Goal: Task Accomplishment & Management: Use online tool/utility

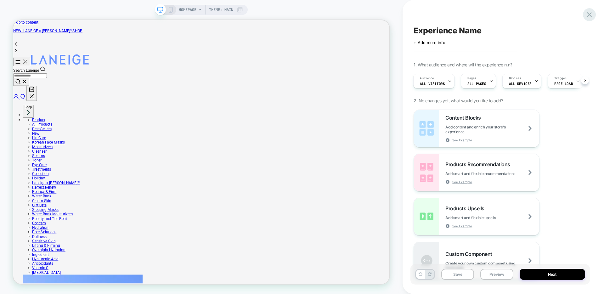
click at [588, 16] on icon at bounding box center [589, 14] width 8 height 8
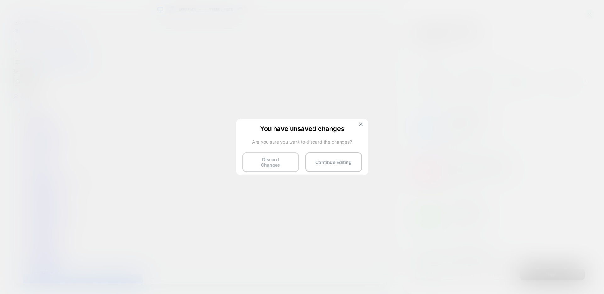
click at [283, 160] on button "Discard Changes" at bounding box center [270, 162] width 57 height 20
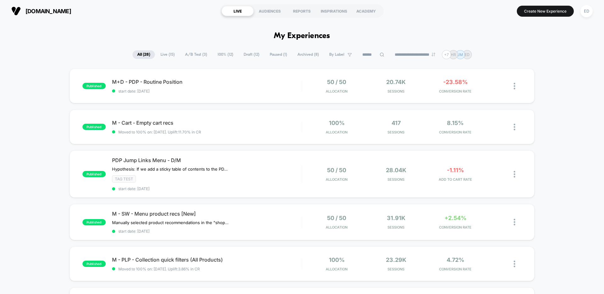
click at [166, 162] on span "PDP Jump Links Menu - D/M" at bounding box center [207, 160] width 190 height 6
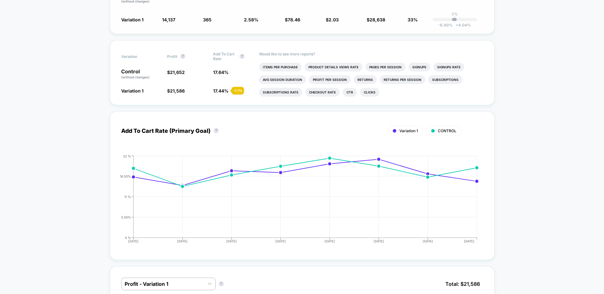
scroll to position [203, 0]
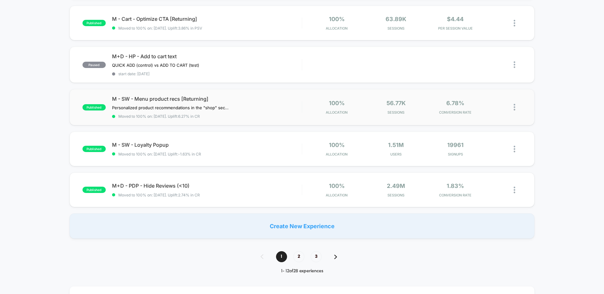
scroll to position [366, 0]
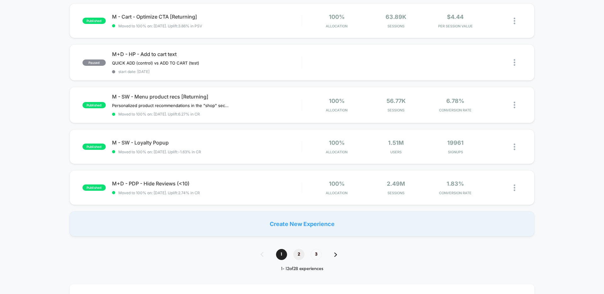
click at [298, 252] on span "2" at bounding box center [298, 254] width 11 height 11
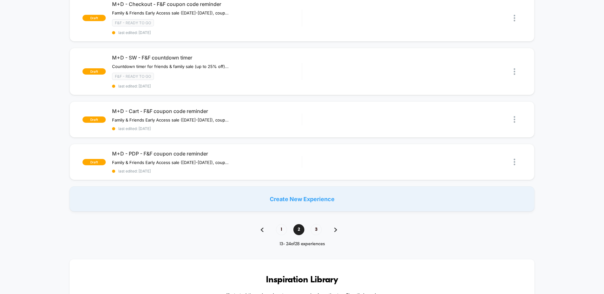
scroll to position [498, 0]
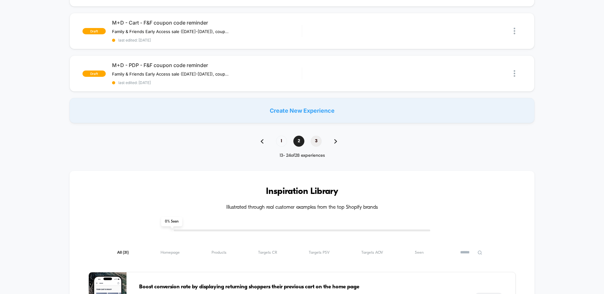
click at [317, 144] on span "3" at bounding box center [316, 141] width 11 height 11
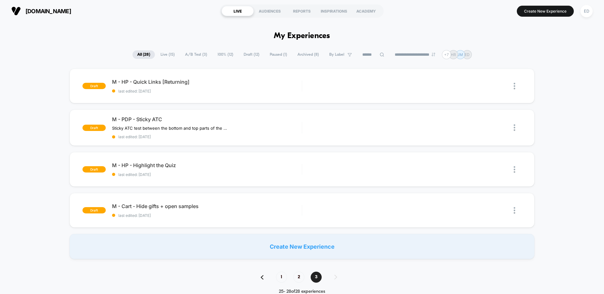
click at [282, 279] on span "1" at bounding box center [281, 277] width 11 height 11
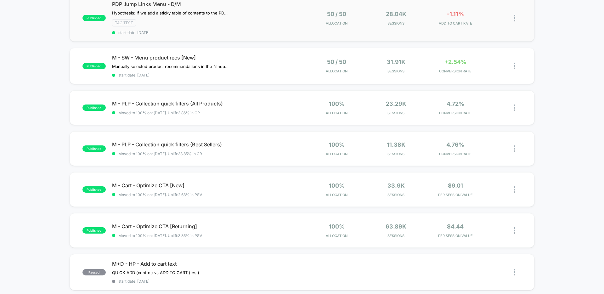
scroll to position [157, 0]
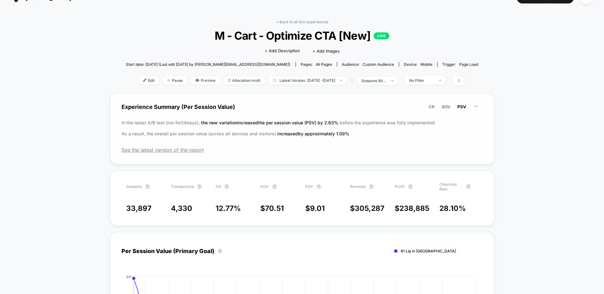
scroll to position [14, 0]
click at [195, 79] on icon at bounding box center [197, 80] width 4 height 4
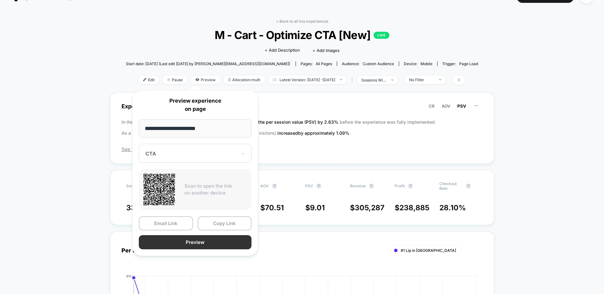
click at [192, 239] on button "Preview" at bounding box center [195, 242] width 113 height 14
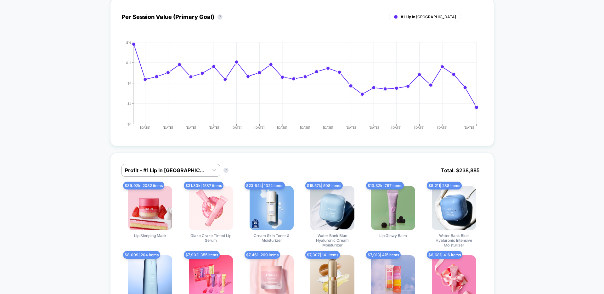
scroll to position [0, 0]
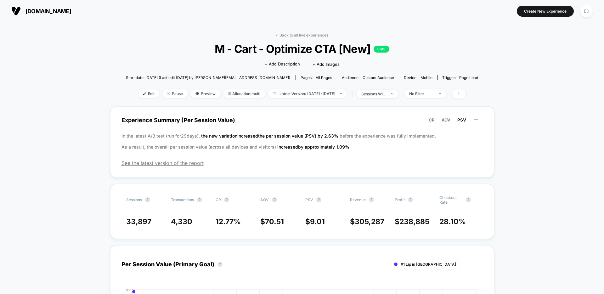
click at [445, 119] on span "AOV" at bounding box center [446, 119] width 9 height 5
click at [430, 120] on span "CR" at bounding box center [432, 119] width 6 height 5
click at [443, 119] on span "AOV" at bounding box center [446, 119] width 9 height 5
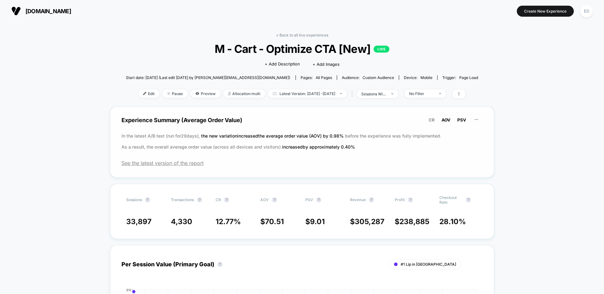
click at [460, 121] on span "PSV" at bounding box center [461, 119] width 9 height 5
click at [429, 122] on span "CR" at bounding box center [432, 119] width 6 height 5
click at [444, 121] on span "AOV" at bounding box center [446, 119] width 9 height 5
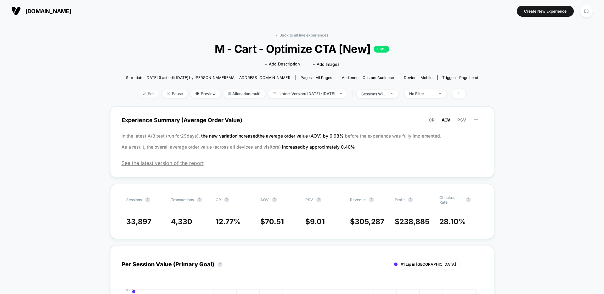
click at [143, 94] on img at bounding box center [144, 93] width 3 height 3
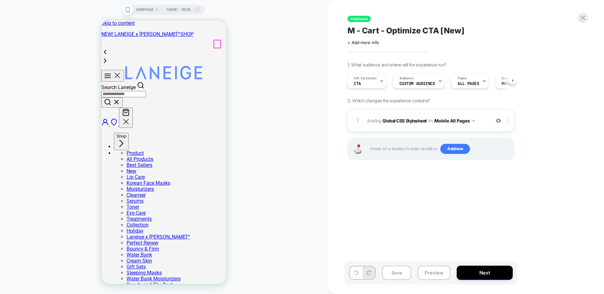
click at [129, 109] on icon "Your Cart" at bounding box center [126, 113] width 8 height 8
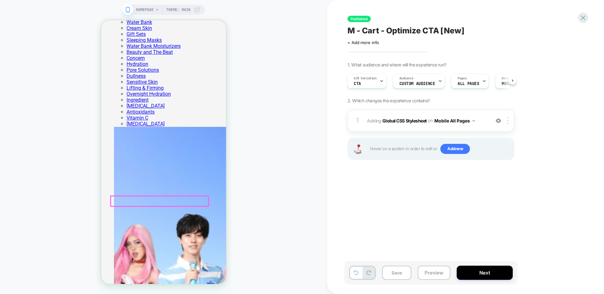
scroll to position [202, 0]
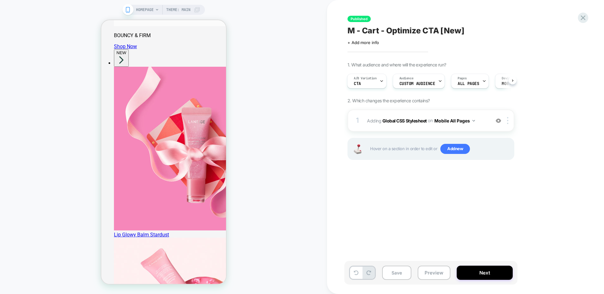
scroll to position [827, 0]
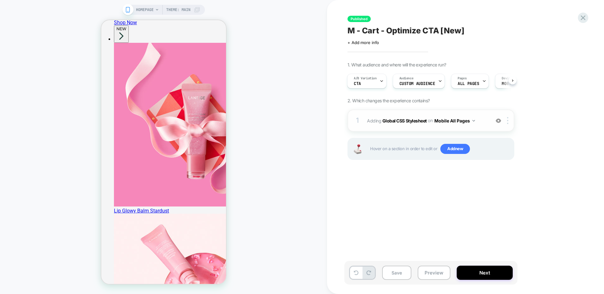
click at [476, 121] on span "Adding Global CSS Stylesheet on Mobile All Pages" at bounding box center [427, 120] width 120 height 9
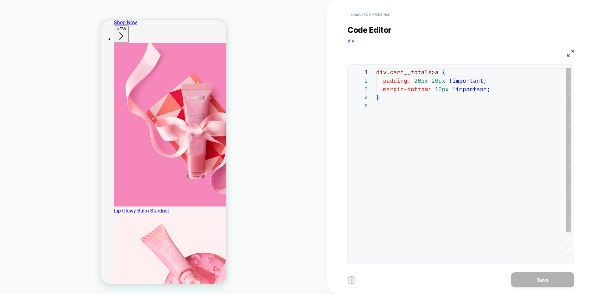
scroll to position [34, 0]
click at [380, 15] on button "< Back to experience" at bounding box center [370, 15] width 46 height 10
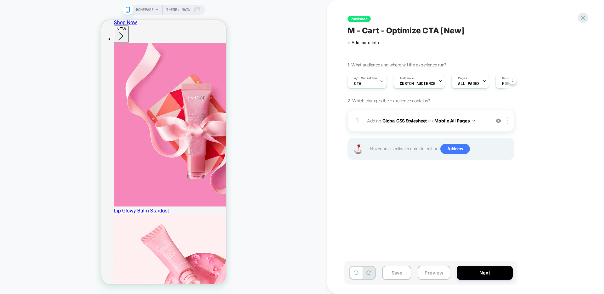
scroll to position [0, 0]
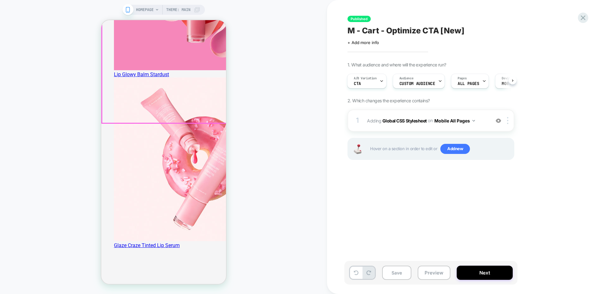
scroll to position [969, 0]
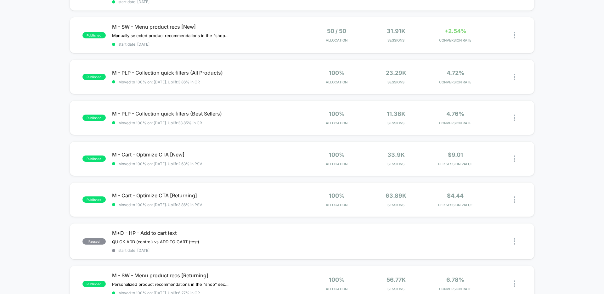
scroll to position [188, 0]
click at [162, 154] on span "M - Cart - Optimize CTA [New] Click to edit experience details" at bounding box center [207, 153] width 190 height 6
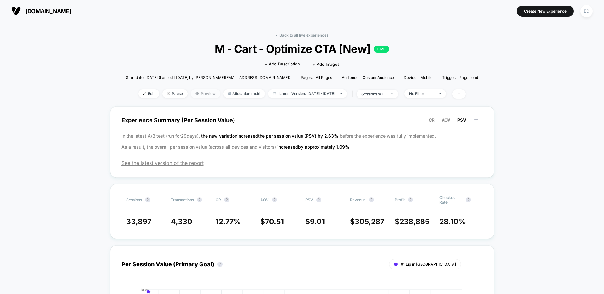
click at [198, 93] on span "Preview" at bounding box center [206, 93] width 30 height 8
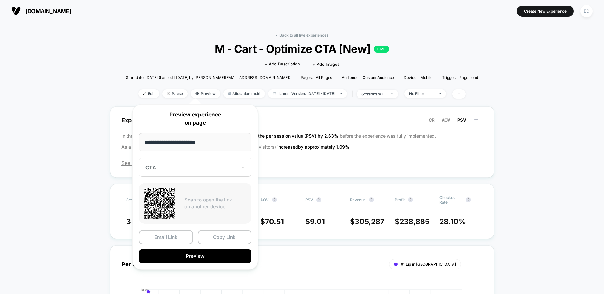
click at [229, 167] on div at bounding box center [191, 167] width 92 height 6
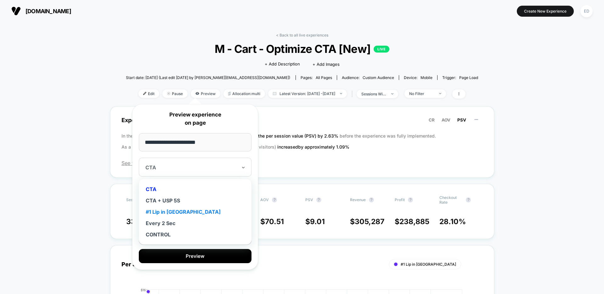
click at [168, 212] on div "#1 Lip in US" at bounding box center [195, 211] width 106 height 11
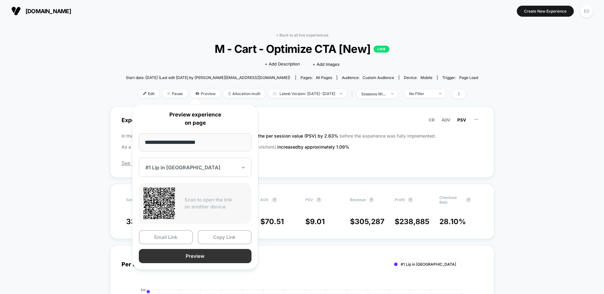
click at [197, 258] on button "Preview" at bounding box center [195, 256] width 113 height 14
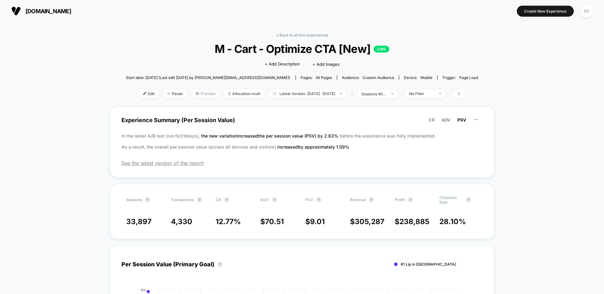
click at [193, 92] on span "Preview" at bounding box center [206, 93] width 30 height 8
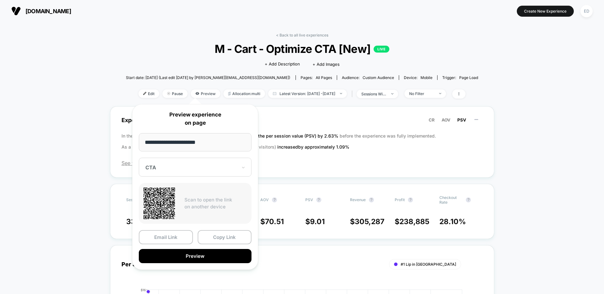
click at [191, 167] on div at bounding box center [191, 167] width 92 height 6
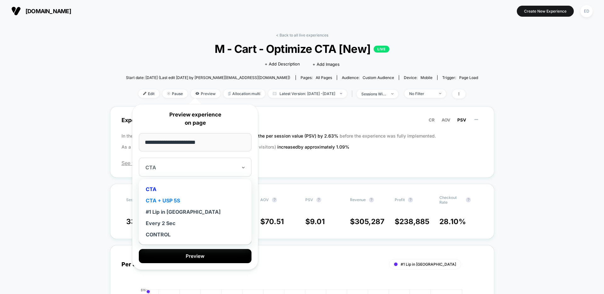
click at [163, 204] on div "CTA + USP 5S" at bounding box center [195, 200] width 106 height 11
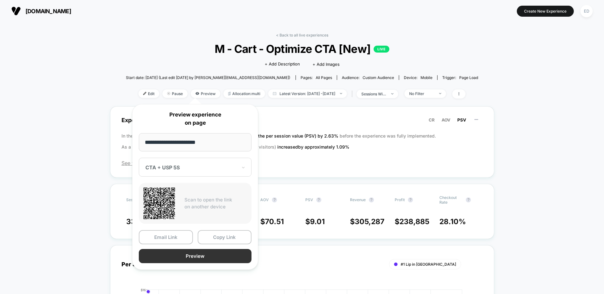
click at [192, 259] on button "Preview" at bounding box center [195, 256] width 113 height 14
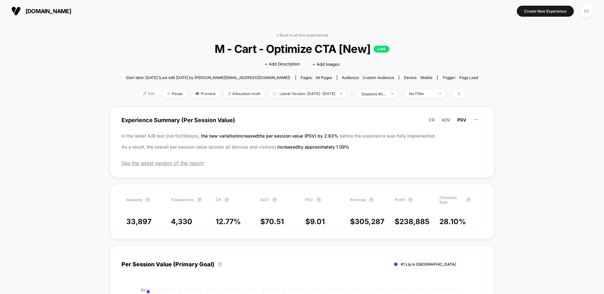
click at [143, 96] on span "Edit" at bounding box center [148, 93] width 21 height 8
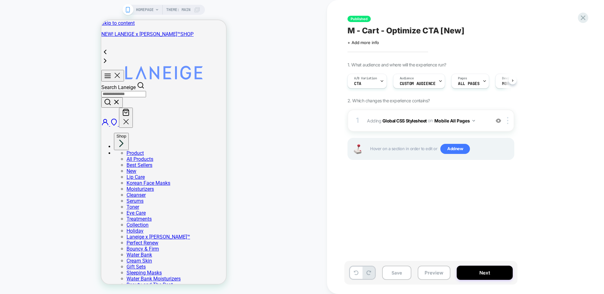
scroll to position [0, 0]
click at [132, 108] on button "Close" at bounding box center [126, 118] width 14 height 20
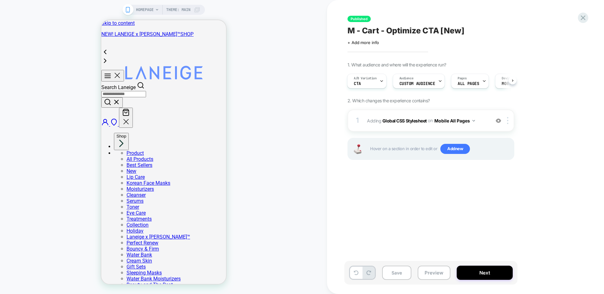
click at [286, 185] on div "HOMEPAGE Theme: MAIN" at bounding box center [163, 146] width 327 height 281
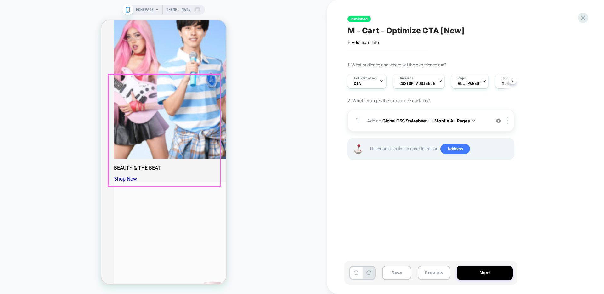
scroll to position [430, 0]
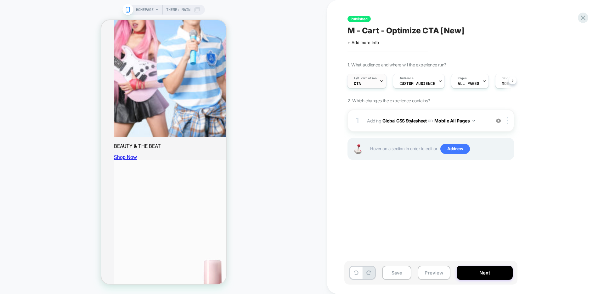
click at [381, 81] on icon at bounding box center [381, 81] width 2 height 1
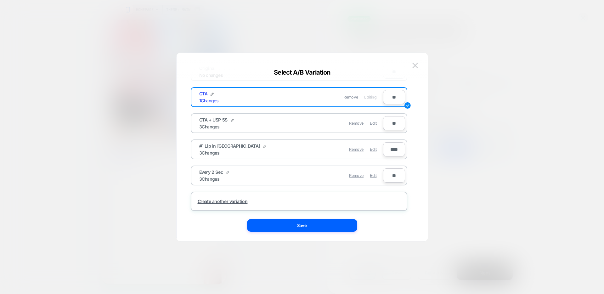
scroll to position [23, 0]
click at [373, 148] on span "Edit" at bounding box center [373, 148] width 7 height 5
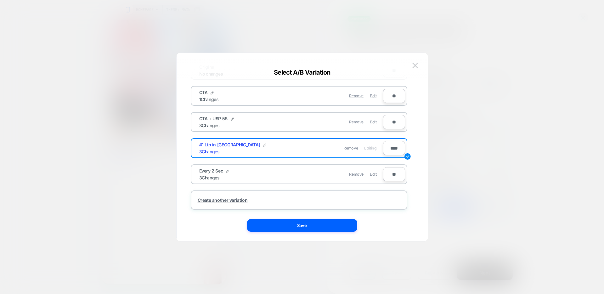
click at [0, 0] on img at bounding box center [0, 0] width 0 height 0
click at [0, 0] on div "**********" at bounding box center [0, 0] width 0 height 0
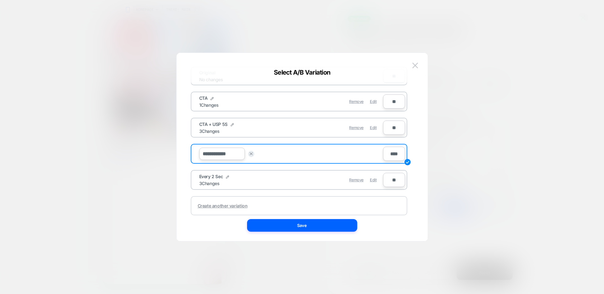
scroll to position [0, 0]
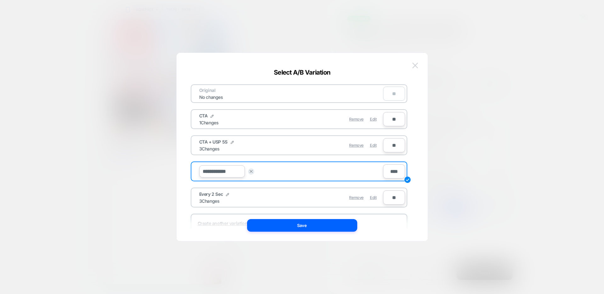
click at [415, 64] on img at bounding box center [415, 65] width 6 height 5
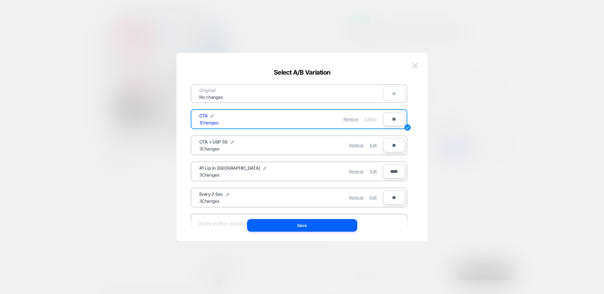
click at [206, 147] on div "3 Changes" at bounding box center [209, 148] width 20 height 5
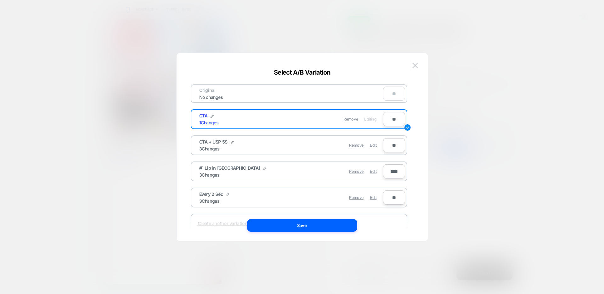
click at [299, 144] on div "Remove Edit" at bounding box center [335, 145] width 89 height 12
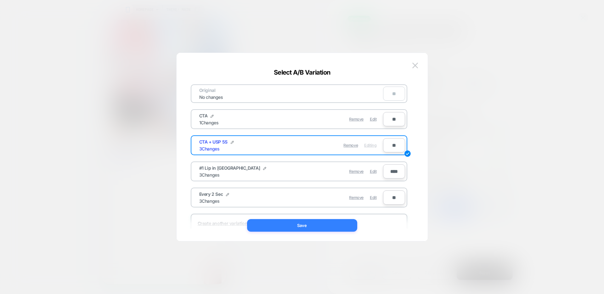
click at [293, 226] on button "Save" at bounding box center [302, 225] width 110 height 13
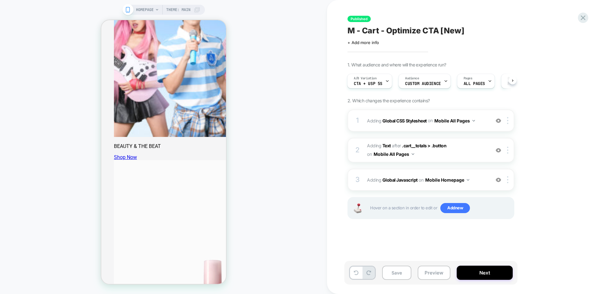
click at [538, 172] on div "1. What audience and where will the experience run? A/B Variation CTA + USP 5S …" at bounding box center [462, 148] width 230 height 173
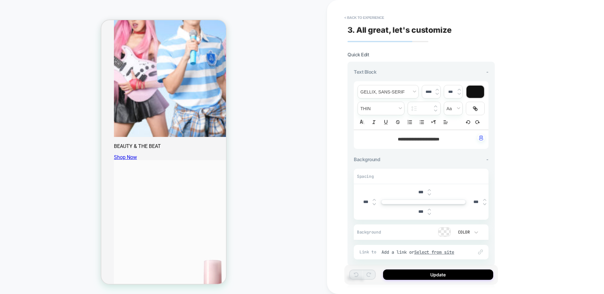
click at [438, 140] on strong "**********" at bounding box center [419, 139] width 42 height 4
click at [452, 139] on p "**********" at bounding box center [418, 139] width 117 height 6
click at [518, 161] on div "**********" at bounding box center [465, 147] width 277 height 294
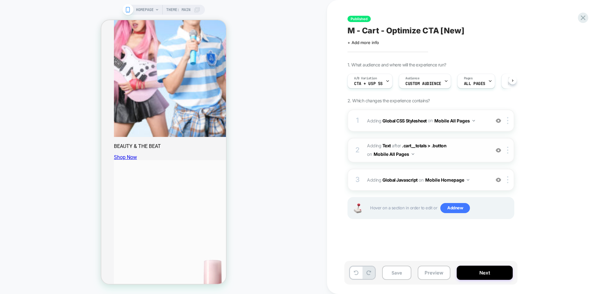
scroll to position [0, 0]
click at [0, 0] on icon at bounding box center [0, 0] width 0 height 0
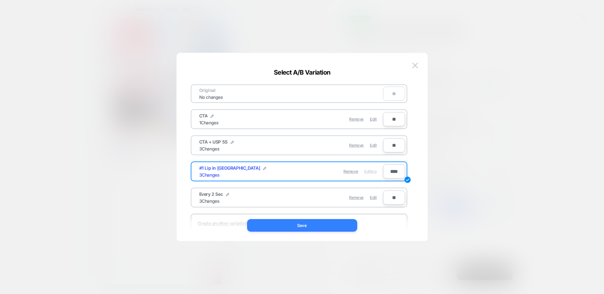
click at [0, 0] on button "Save" at bounding box center [0, 0] width 0 height 0
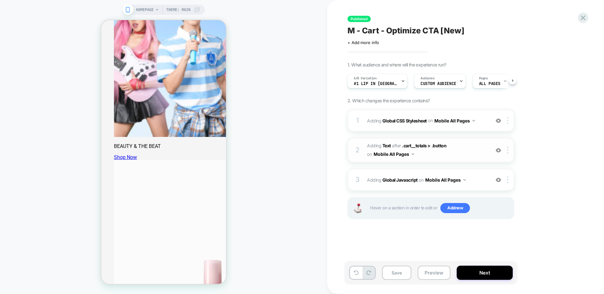
click at [473, 148] on span "#_loomi_addon_1734634579599 Adding Text AFTER .cart__totals > .button .cart__to…" at bounding box center [427, 150] width 120 height 17
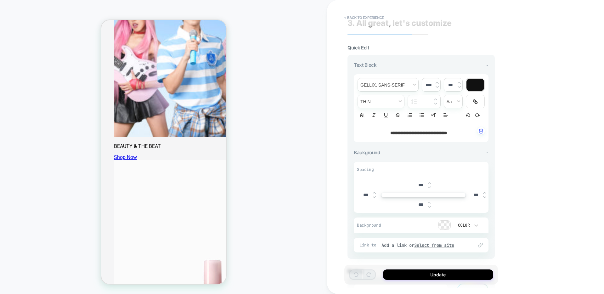
scroll to position [0, 0]
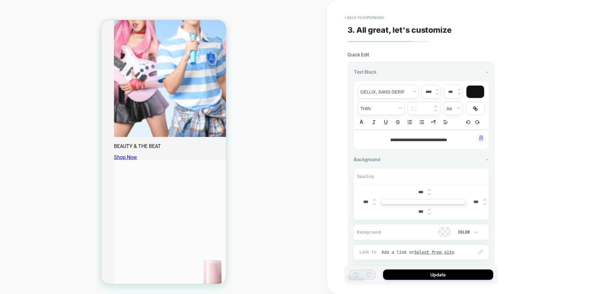
type input "****"
type input "***"
drag, startPoint x: 454, startPoint y: 138, endPoint x: 477, endPoint y: 142, distance: 23.2
click at [477, 142] on div "**********" at bounding box center [421, 139] width 135 height 19
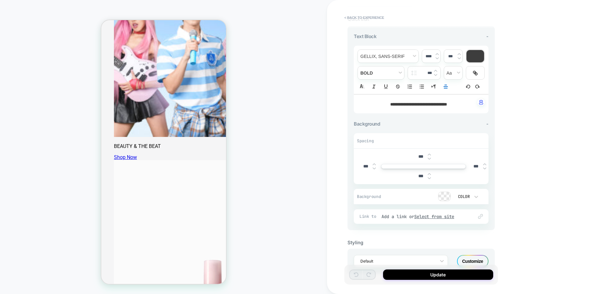
scroll to position [56, 0]
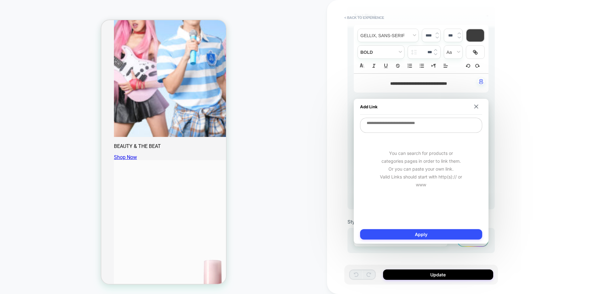
click at [509, 155] on div "**********" at bounding box center [465, 147] width 277 height 294
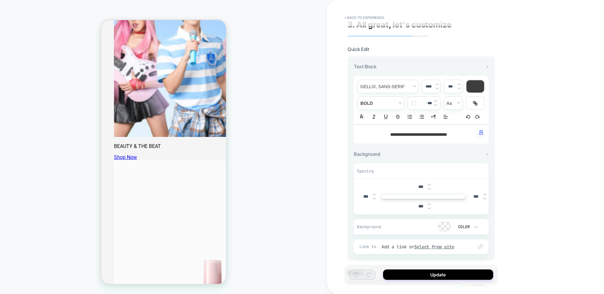
scroll to position [0, 0]
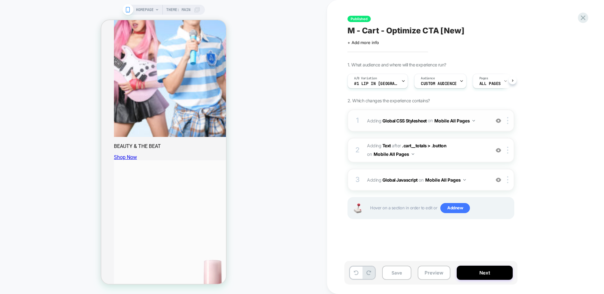
scroll to position [0, 0]
click at [0, 0] on icon at bounding box center [0, 0] width 0 height 0
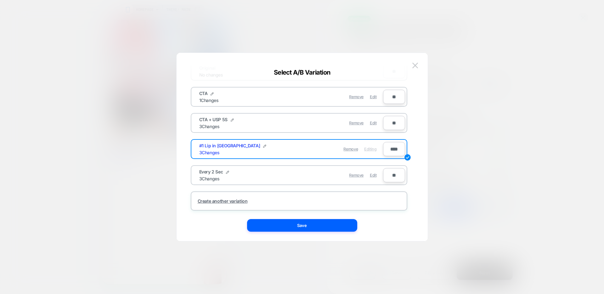
scroll to position [23, 0]
click at [372, 174] on span "Edit" at bounding box center [373, 174] width 7 height 5
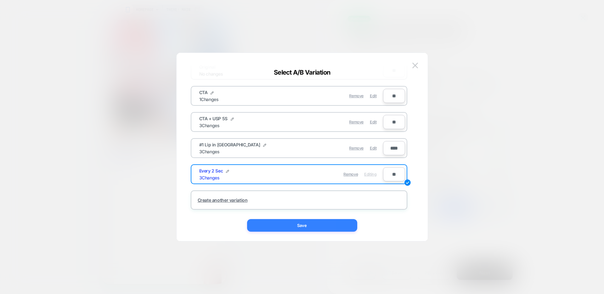
click at [0, 0] on button "Save" at bounding box center [0, 0] width 0 height 0
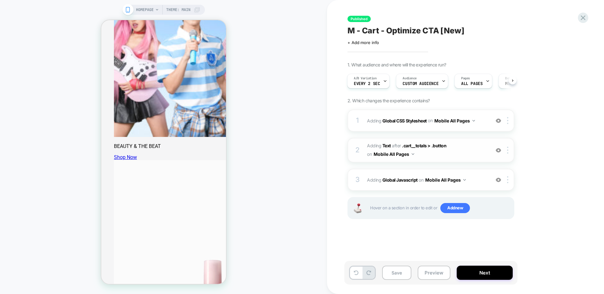
click at [461, 150] on span "#_loomi_addon_1734634579599 Adding Text AFTER .cart__totals > .button .cart__to…" at bounding box center [427, 150] width 120 height 17
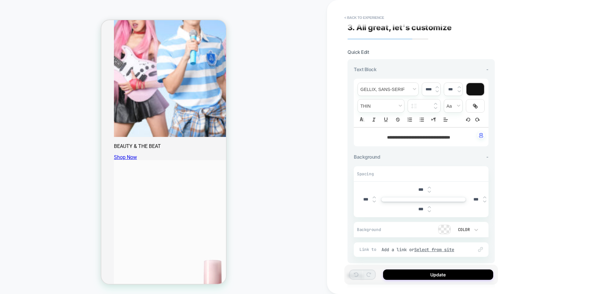
scroll to position [0, 0]
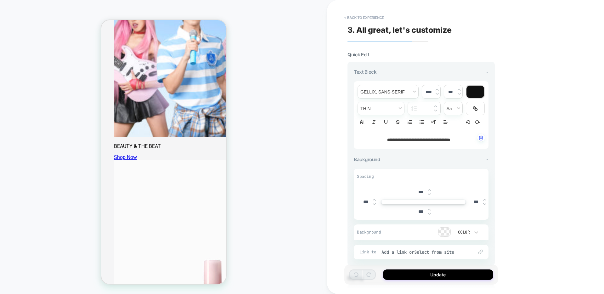
click at [420, 141] on strong "**********" at bounding box center [418, 140] width 63 height 4
type input "****"
type input "***"
drag, startPoint x: 395, startPoint y: 138, endPoint x: 383, endPoint y: 138, distance: 12.0
click at [392, 138] on strong "**********" at bounding box center [418, 140] width 63 height 4
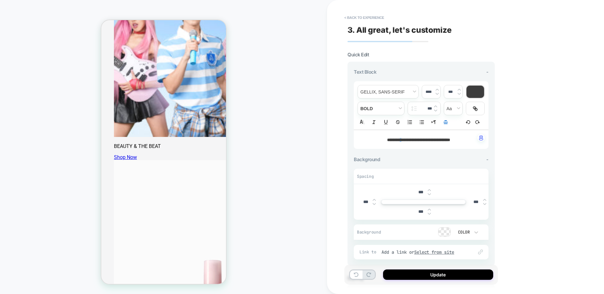
click at [387, 138] on strong "********" at bounding box center [393, 140] width 13 height 4
click at [376, 138] on h2 "**********" at bounding box center [418, 139] width 117 height 6
click at [0, 0] on span "Quick Edit" at bounding box center [0, 0] width 0 height 0
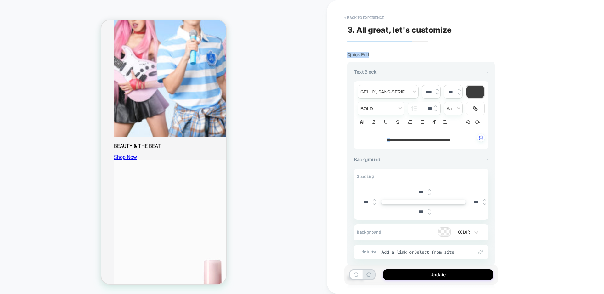
click at [0, 0] on span "Quick Edit" at bounding box center [0, 0] width 0 height 0
click at [478, 111] on div at bounding box center [475, 108] width 18 height 13
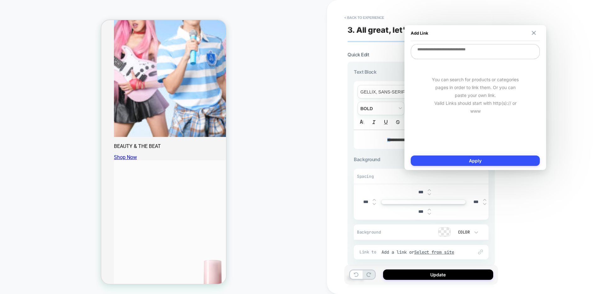
click at [535, 32] on img at bounding box center [534, 33] width 4 height 4
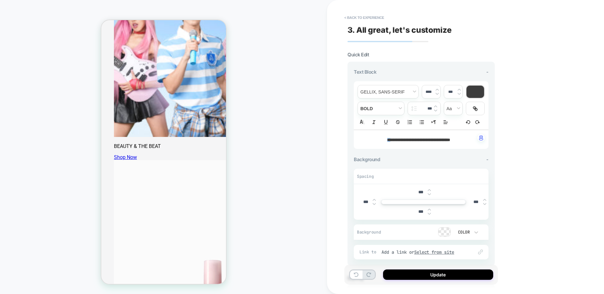
click at [477, 91] on div at bounding box center [475, 92] width 18 height 12
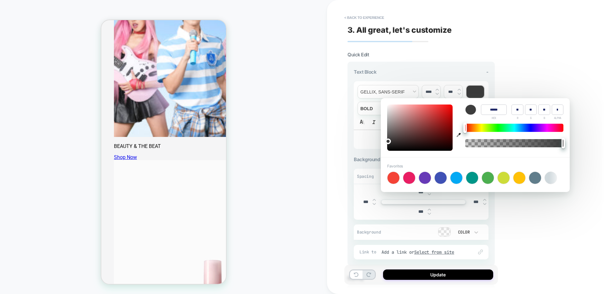
click at [528, 81] on div "**********" at bounding box center [465, 147] width 277 height 294
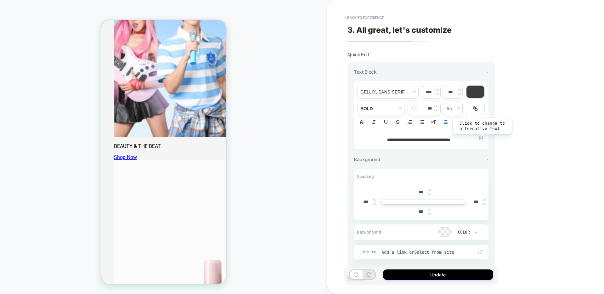
click at [481, 139] on img "button" at bounding box center [481, 137] width 4 height 5
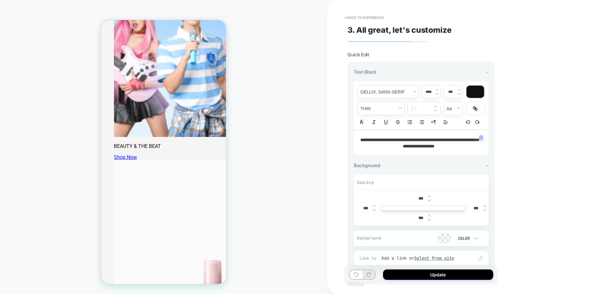
click at [532, 155] on div "**********" at bounding box center [465, 147] width 277 height 294
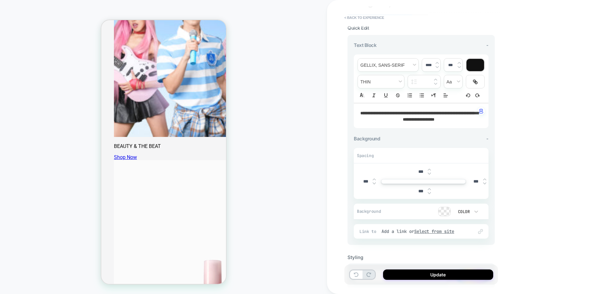
scroll to position [62, 0]
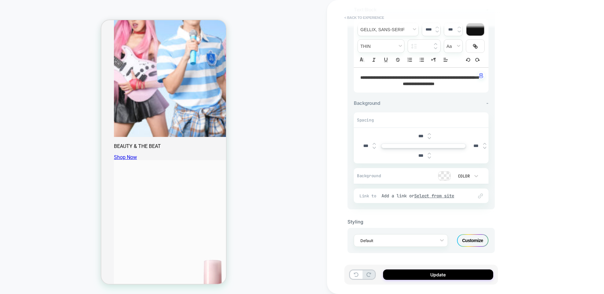
click at [371, 17] on button "< Back to experience" at bounding box center [364, 18] width 46 height 10
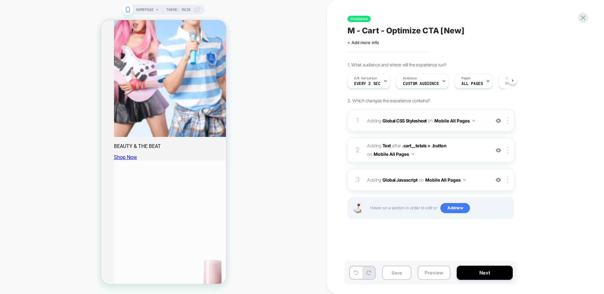
scroll to position [0, 0]
click at [0, 0] on span "Adding Global Javascript on Mobile All Pages" at bounding box center [0, 0] width 0 height 0
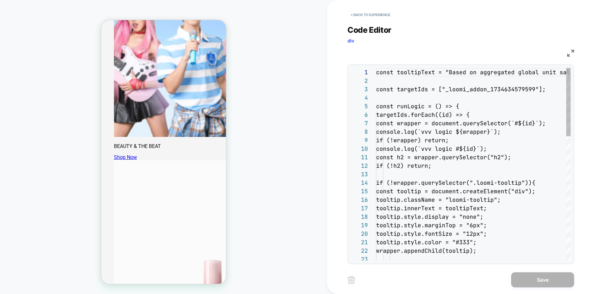
scroll to position [85, 0]
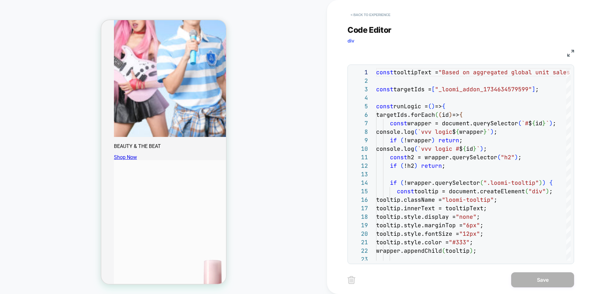
click at [362, 12] on button "< Back to experience" at bounding box center [370, 15] width 46 height 10
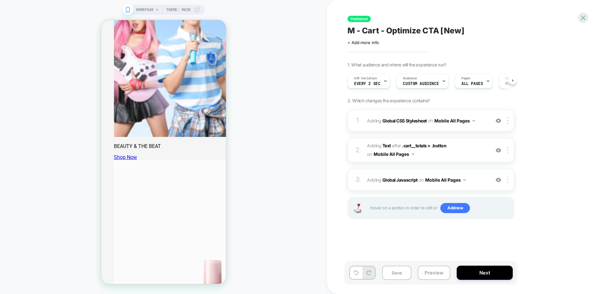
scroll to position [0, 0]
click at [383, 79] on icon at bounding box center [385, 81] width 4 height 4
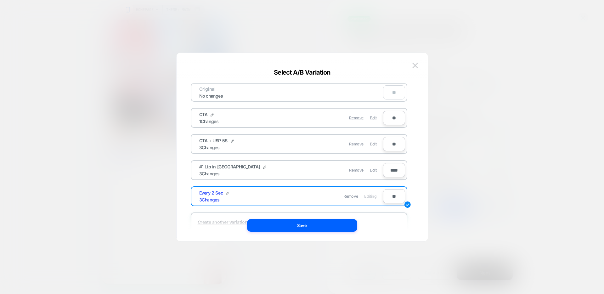
scroll to position [0, 0]
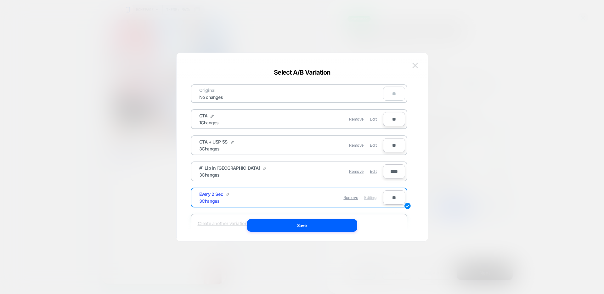
click at [414, 67] on img at bounding box center [415, 65] width 6 height 5
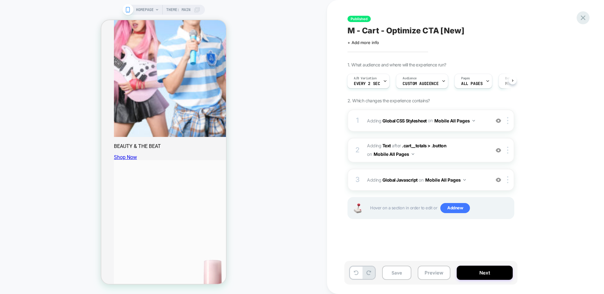
click at [583, 18] on icon at bounding box center [583, 17] width 5 height 5
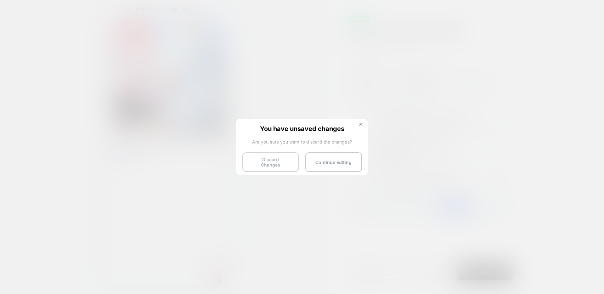
click at [279, 162] on button "Discard Changes" at bounding box center [270, 162] width 57 height 20
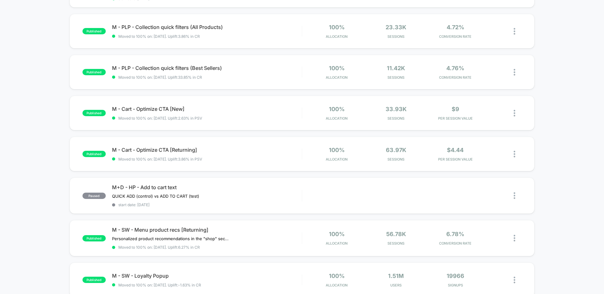
scroll to position [235, 0]
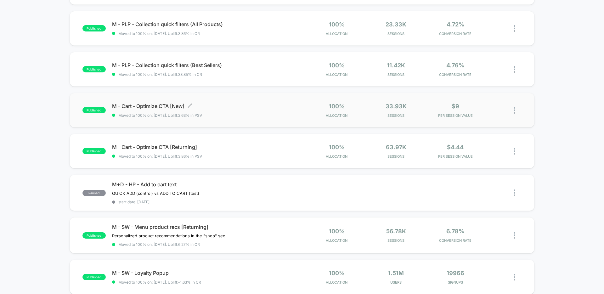
click at [218, 111] on div "M - Cart - Optimize CTA [New] Click to edit experience details Click to edit ex…" at bounding box center [207, 110] width 190 height 15
